Goal: Task Accomplishment & Management: Use online tool/utility

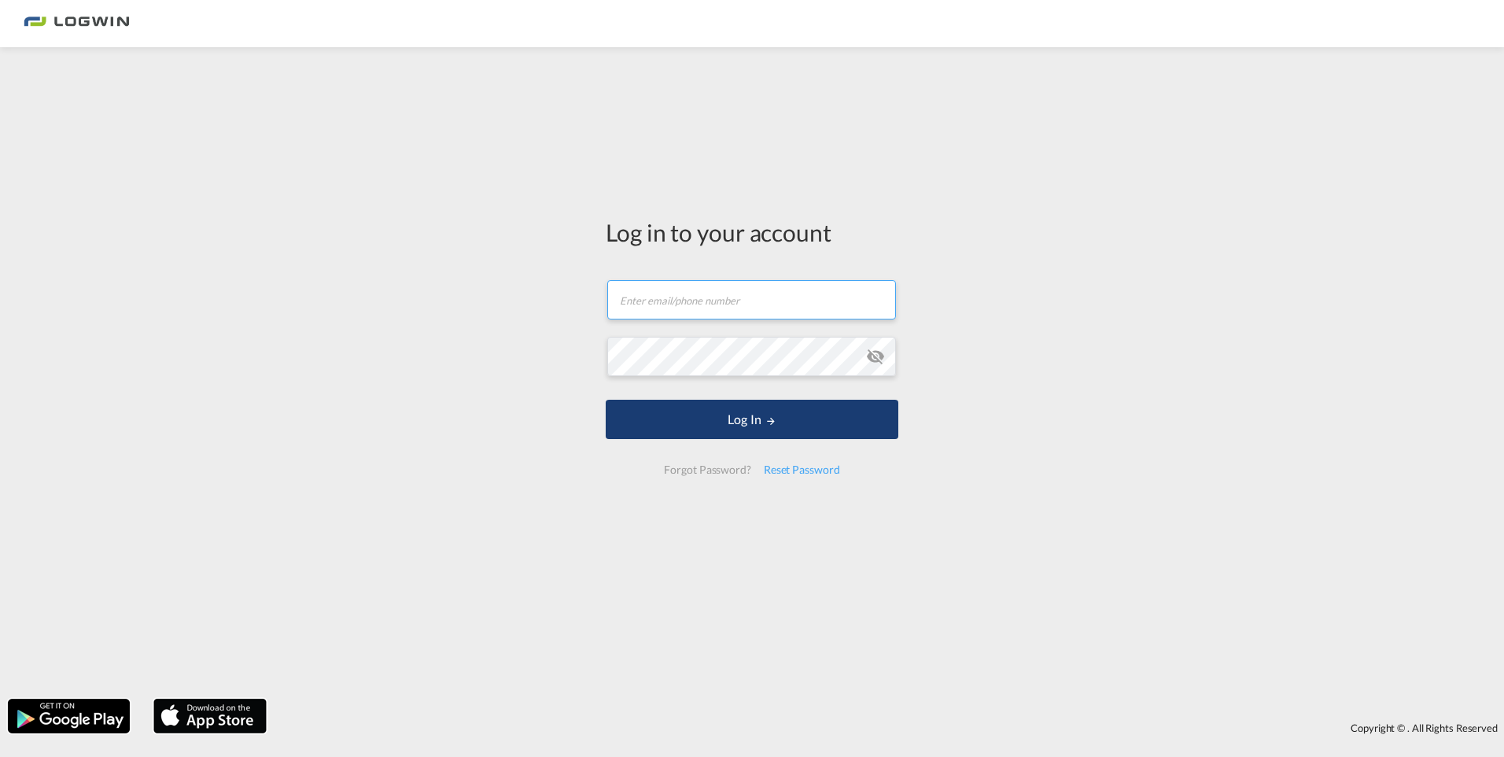
type input "[PERSON_NAME][EMAIL_ADDRESS][PERSON_NAME][DOMAIN_NAME]"
click at [751, 420] on button "Log In" at bounding box center [752, 419] width 293 height 39
